Goal: Information Seeking & Learning: Learn about a topic

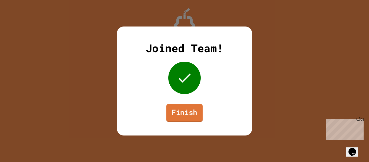
click at [189, 119] on link "Finish" at bounding box center [184, 113] width 36 height 18
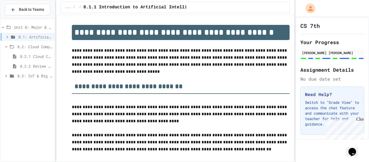
click at [44, 57] on span "8.2.1 Cloud Computing: Transforming the Digital World" at bounding box center [36, 56] width 32 height 6
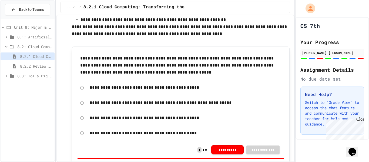
scroll to position [2385, 0]
